Goal: Task Accomplishment & Management: Manage account settings

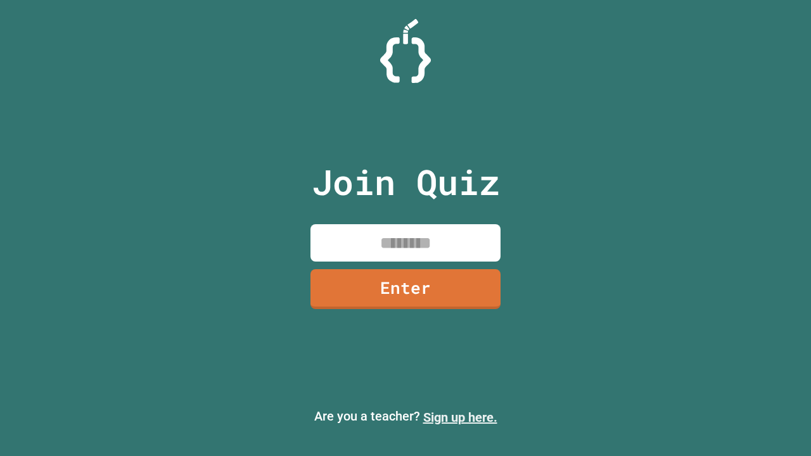
click at [460, 418] on link "Sign up here." at bounding box center [460, 417] width 74 height 15
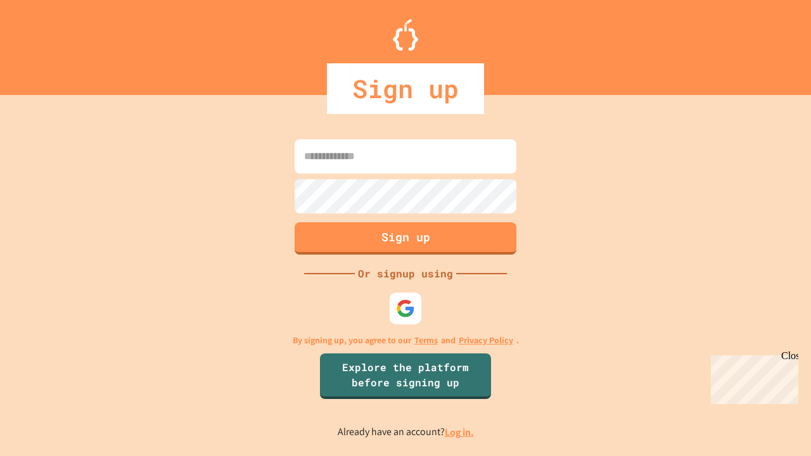
click at [460, 432] on link "Log in." at bounding box center [459, 432] width 29 height 13
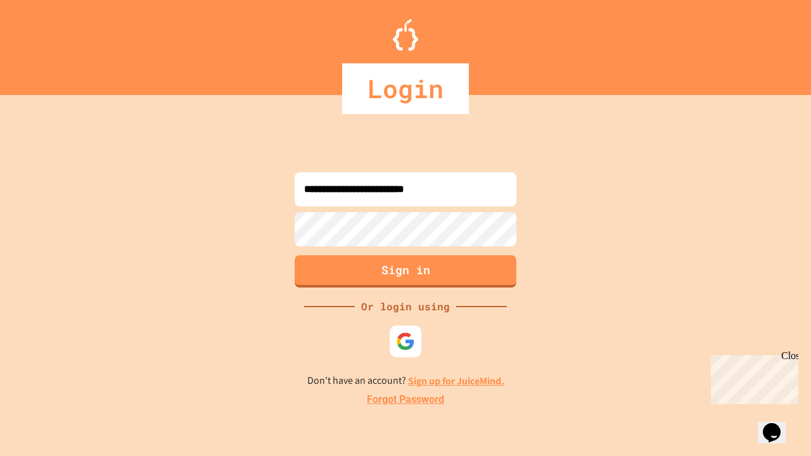
type input "**********"
